Goal: Transaction & Acquisition: Purchase product/service

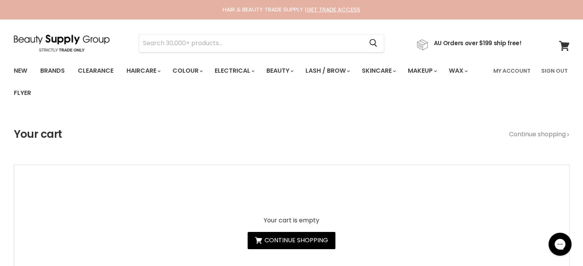
type input "Milkshake Integrity Incredible Oil"
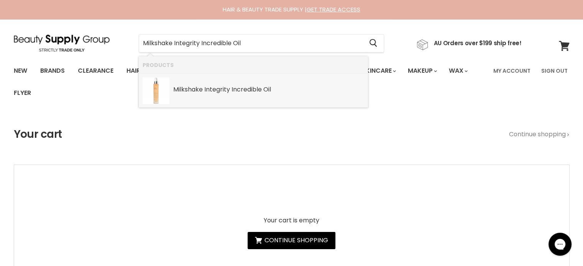
click at [212, 92] on b "Integrity" at bounding box center [217, 89] width 26 height 9
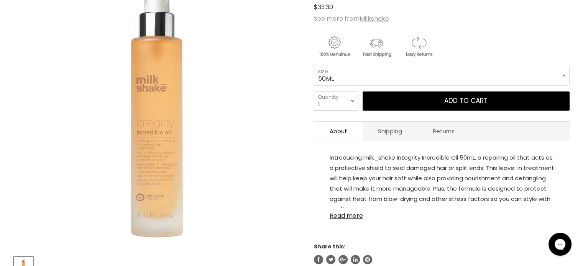
scroll to position [153, 0]
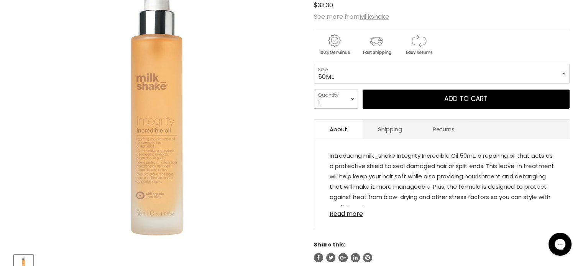
click at [354, 103] on select "1 2 3 4 5 6 7 8 9 10+" at bounding box center [336, 99] width 44 height 19
select select "2"
click at [314, 90] on select "1 2 3 4 5 6 7 8 9 10+" at bounding box center [336, 99] width 44 height 19
type input "2"
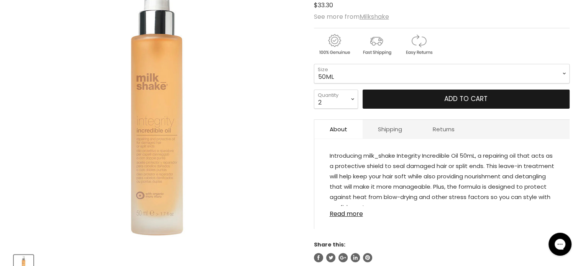
click at [439, 106] on button "Add to cart" at bounding box center [466, 99] width 207 height 19
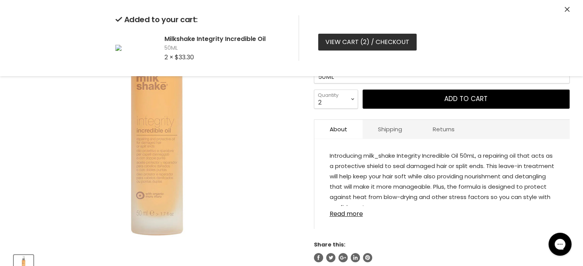
click at [338, 43] on link "View cart ( 2 ) / Checkout" at bounding box center [367, 42] width 99 height 17
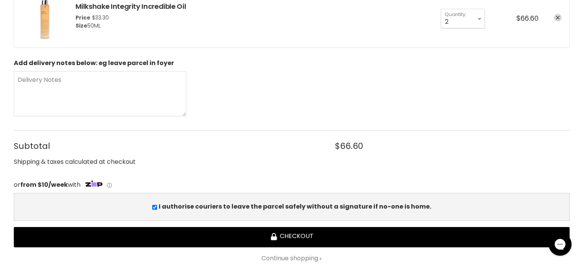
scroll to position [268, 0]
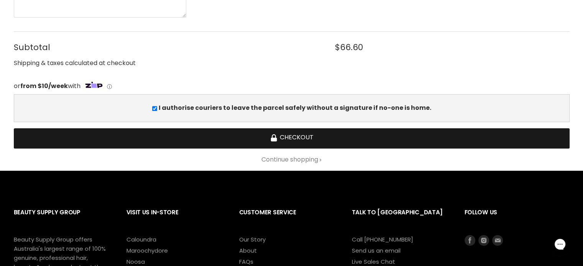
drag, startPoint x: 301, startPoint y: 138, endPoint x: 310, endPoint y: 131, distance: 11.1
click at [300, 138] on button "Checkout" at bounding box center [292, 138] width 556 height 20
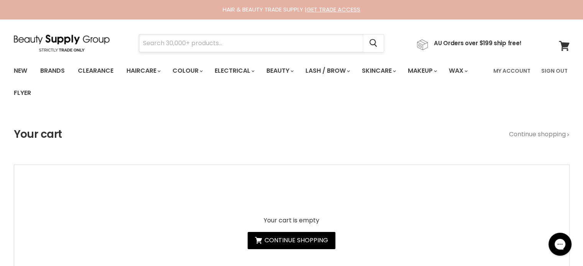
paste input "Jeval Scalp Ninja Anti- Dandruff Shampoo"
type input "Jeval Scalp Ninja Anti- Dandruff Shampoo"
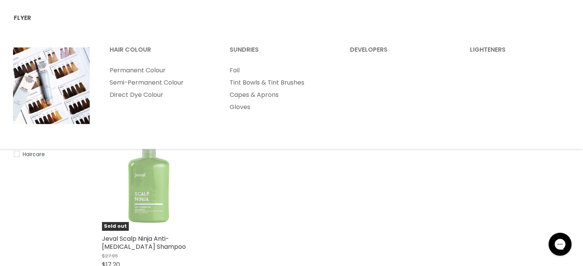
scroll to position [77, 0]
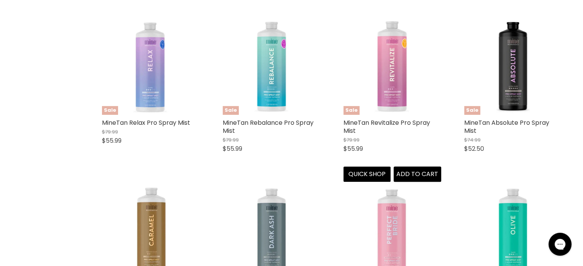
scroll to position [307, 0]
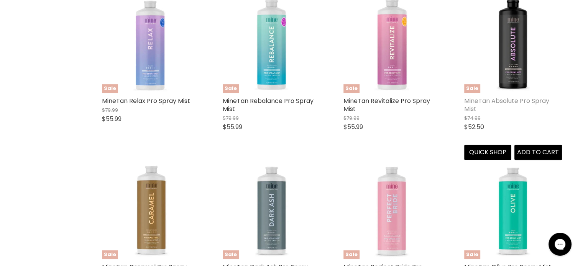
click at [515, 99] on link "MineTan Absolute Pro Spray Mist" at bounding box center [506, 105] width 85 height 17
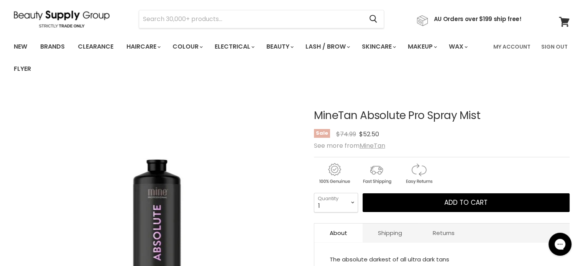
scroll to position [115, 0]
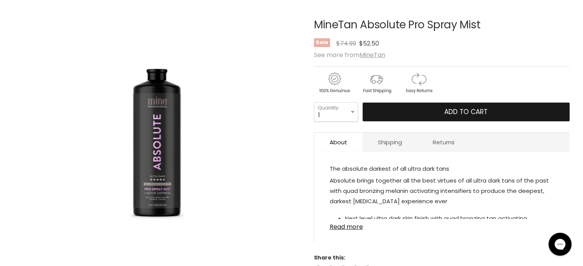
click at [461, 108] on span "Add to cart" at bounding box center [465, 111] width 43 height 9
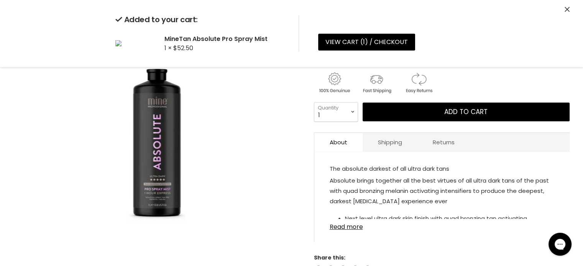
click at [566, 8] on icon "Close" at bounding box center [567, 9] width 5 height 5
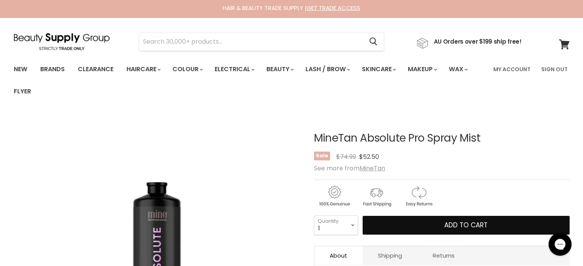
scroll to position [0, 0]
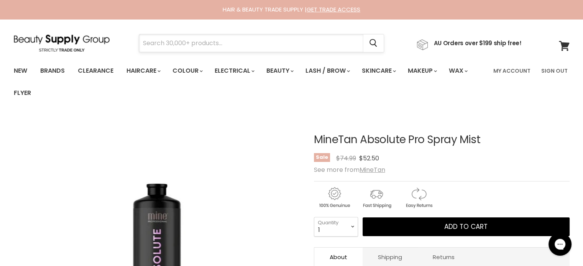
paste input "American Barber Deluxe Pomade"
type input "American Barber Deluxe Pomade"
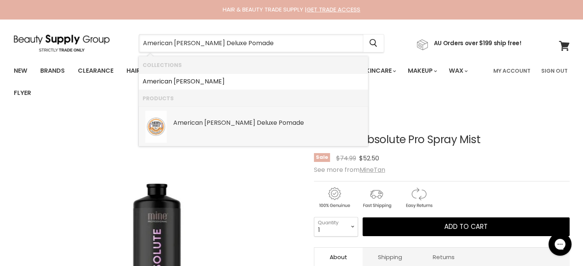
click at [218, 125] on b "Barber" at bounding box center [229, 122] width 51 height 9
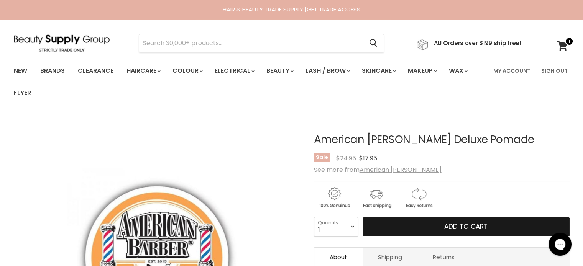
click at [443, 227] on button "Add to cart" at bounding box center [466, 227] width 207 height 19
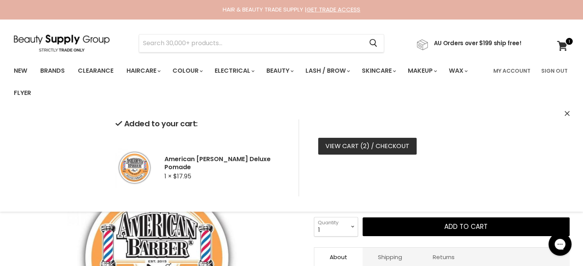
click at [345, 153] on link "View cart ( 2 ) / Checkout" at bounding box center [367, 146] width 99 height 17
click at [347, 148] on link "View cart ( 2 ) / Checkout" at bounding box center [367, 146] width 99 height 17
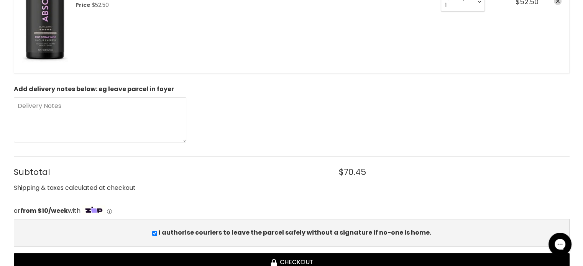
scroll to position [422, 0]
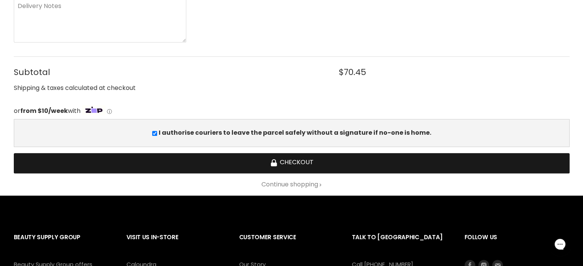
click at [301, 161] on button "Checkout" at bounding box center [292, 163] width 556 height 20
